Goal: Transaction & Acquisition: Download file/media

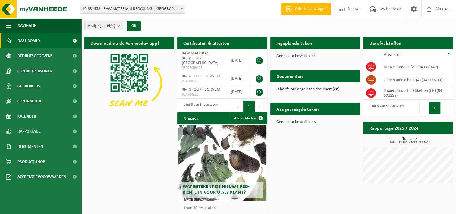
click at [73, 144] on span at bounding box center [75, 146] width 14 height 15
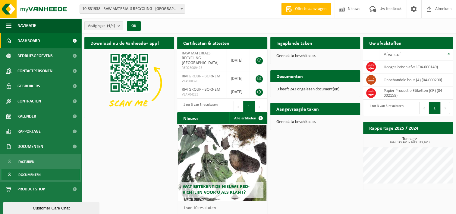
click at [39, 173] on span "Documenten" at bounding box center [29, 174] width 22 height 11
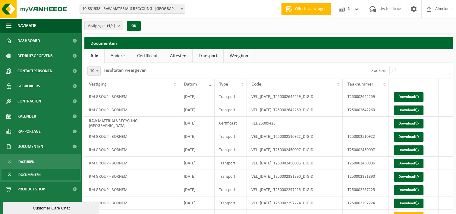
click at [182, 7] on span at bounding box center [182, 9] width 6 height 8
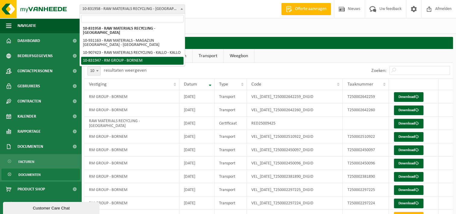
select select "91754"
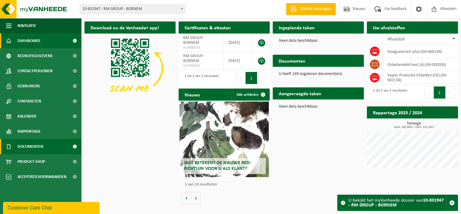
click at [67, 145] on link "Documenten" at bounding box center [40, 146] width 81 height 15
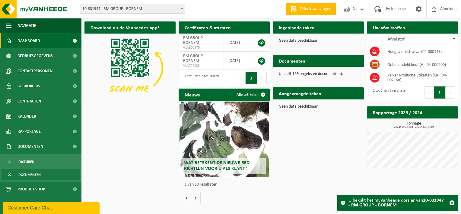
click at [55, 172] on link "Documenten" at bounding box center [41, 173] width 78 height 11
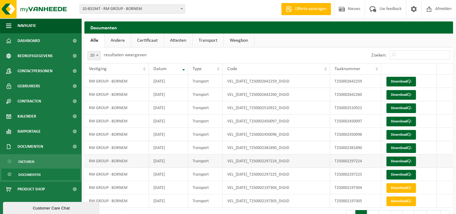
scroll to position [16, 0]
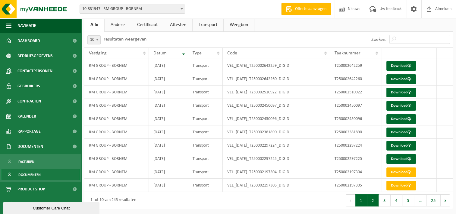
click at [373, 202] on button "2" at bounding box center [373, 200] width 12 height 12
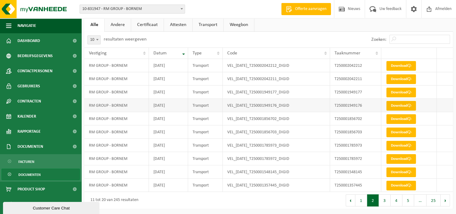
click at [395, 104] on link "Download" at bounding box center [402, 106] width 30 height 10
click at [406, 89] on link "Download" at bounding box center [402, 92] width 30 height 10
click at [409, 78] on span at bounding box center [410, 79] width 4 height 4
click at [400, 66] on link "Download" at bounding box center [402, 66] width 30 height 10
click at [362, 198] on button "1" at bounding box center [362, 200] width 12 height 12
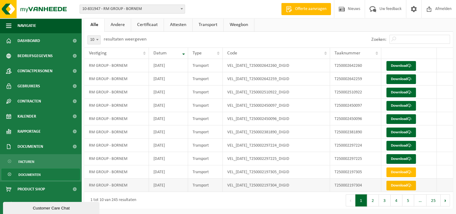
click at [405, 183] on link "Download" at bounding box center [402, 185] width 30 height 10
click at [401, 168] on link "Download" at bounding box center [402, 172] width 30 height 10
click at [404, 156] on link "Download" at bounding box center [402, 159] width 30 height 10
click at [395, 143] on link "Download" at bounding box center [402, 146] width 30 height 10
click at [398, 131] on link "Download" at bounding box center [402, 132] width 30 height 10
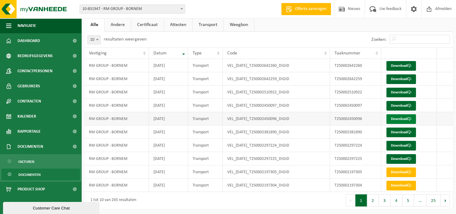
click at [396, 115] on link "Download" at bounding box center [402, 119] width 30 height 10
click at [402, 103] on link "Download" at bounding box center [402, 106] width 30 height 10
click at [407, 90] on link "Download" at bounding box center [402, 92] width 30 height 10
